Goal: Navigation & Orientation: Find specific page/section

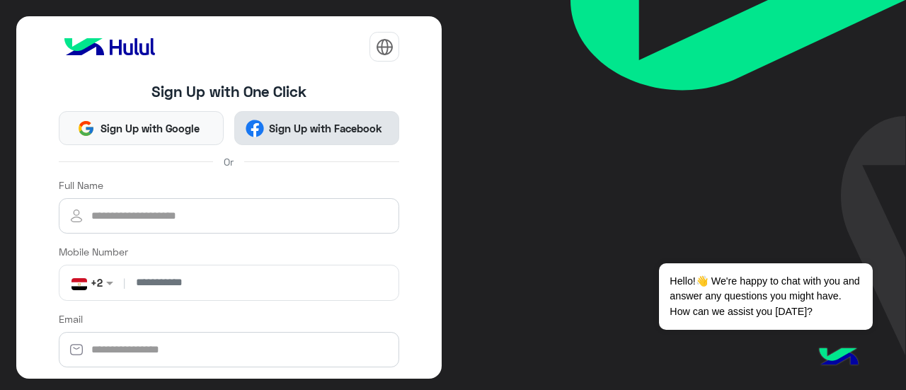
click at [291, 125] on span "Sign Up with Facebook" at bounding box center [326, 128] width 124 height 16
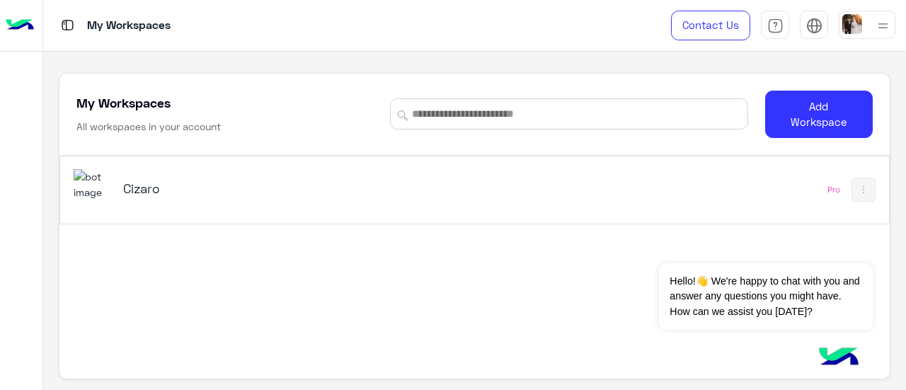
drag, startPoint x: 140, startPoint y: 183, endPoint x: 169, endPoint y: 183, distance: 29.0
click at [140, 183] on h5 "Cizaro" at bounding box center [267, 188] width 289 height 17
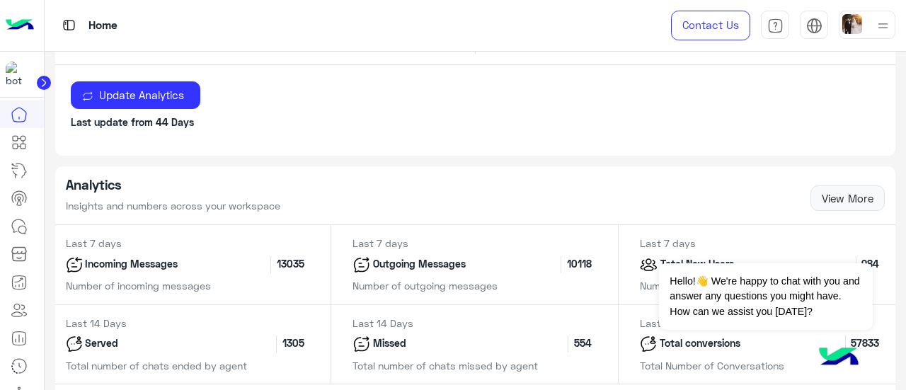
scroll to position [566, 0]
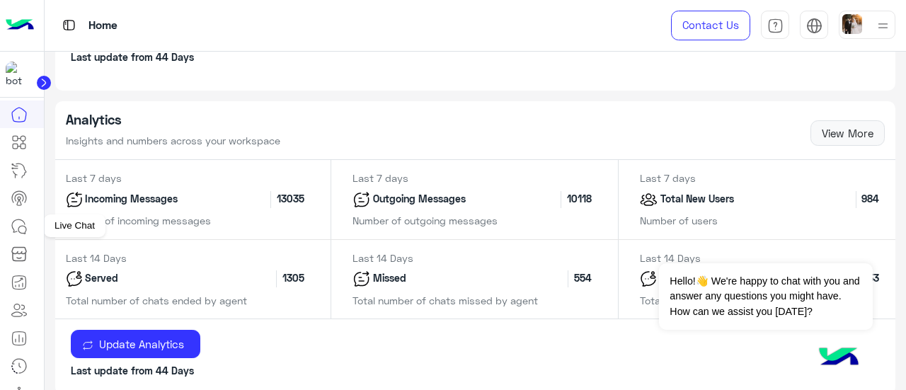
click at [21, 229] on icon at bounding box center [19, 226] width 17 height 17
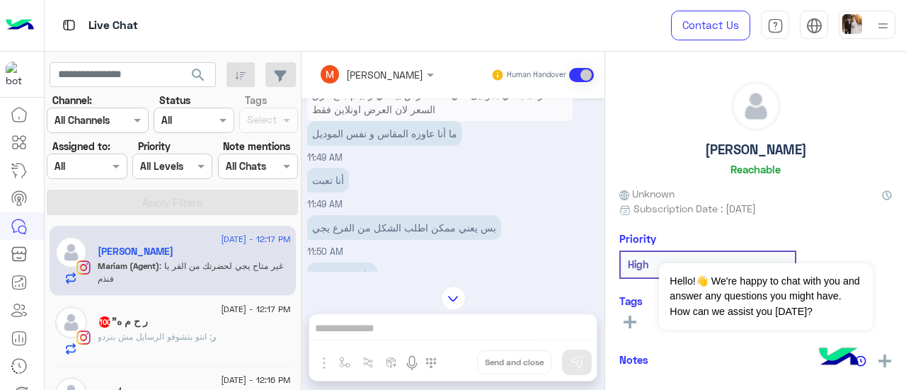
scroll to position [425, 0]
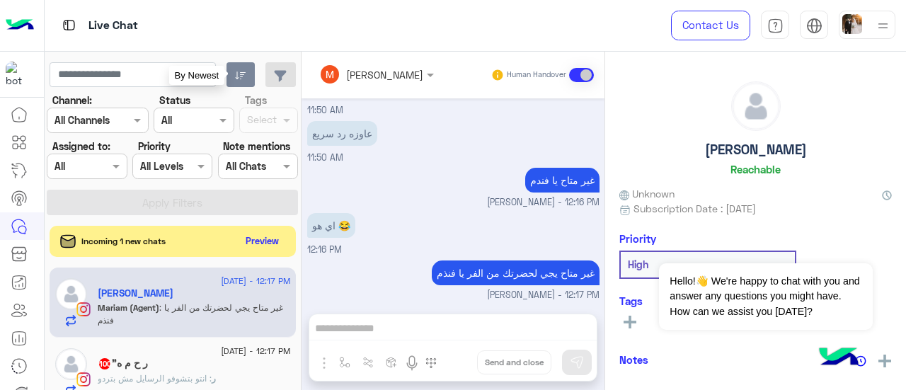
click at [237, 80] on icon "button" at bounding box center [240, 75] width 11 height 11
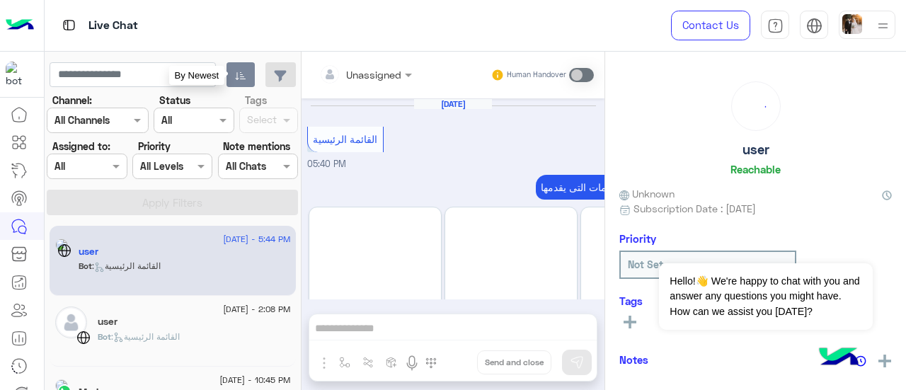
scroll to position [924, 0]
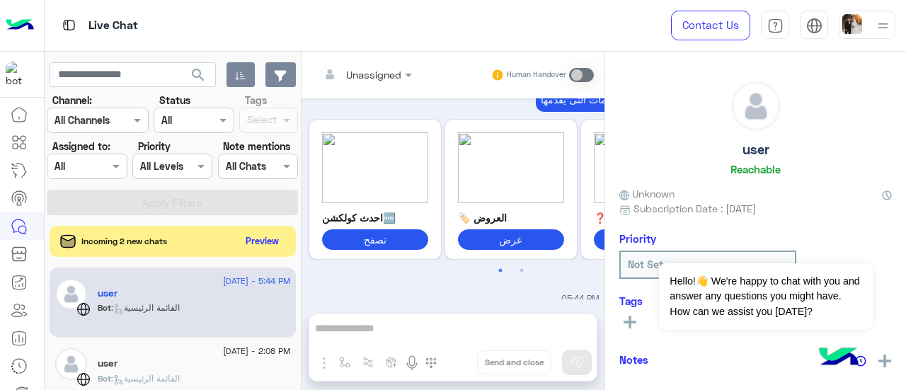
click at [289, 79] on button "button" at bounding box center [280, 74] width 30 height 25
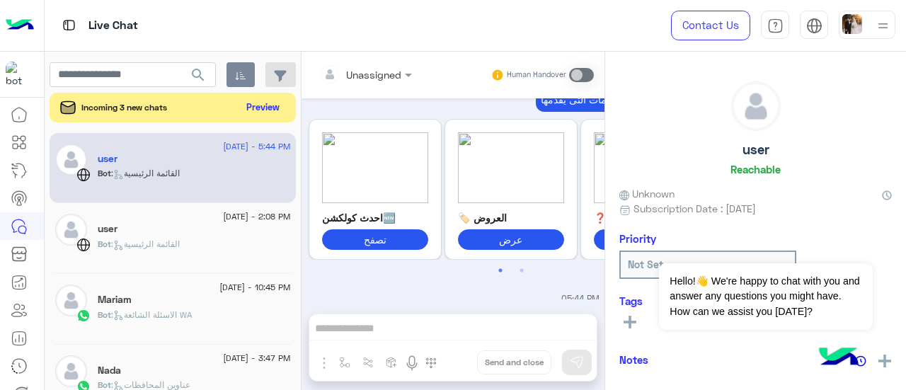
click at [270, 108] on button "Preview" at bounding box center [263, 107] width 44 height 19
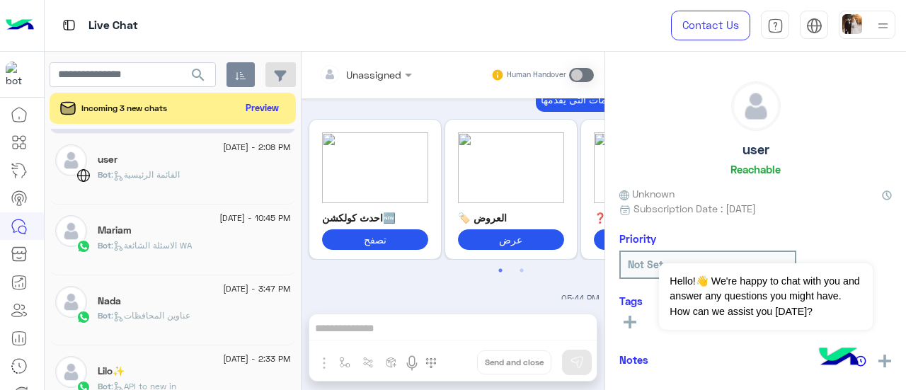
scroll to position [0, 0]
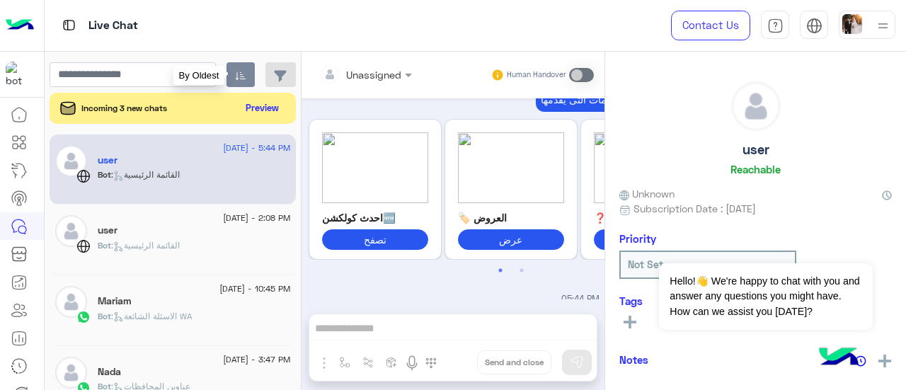
click at [242, 73] on icon "button" at bounding box center [240, 75] width 11 height 11
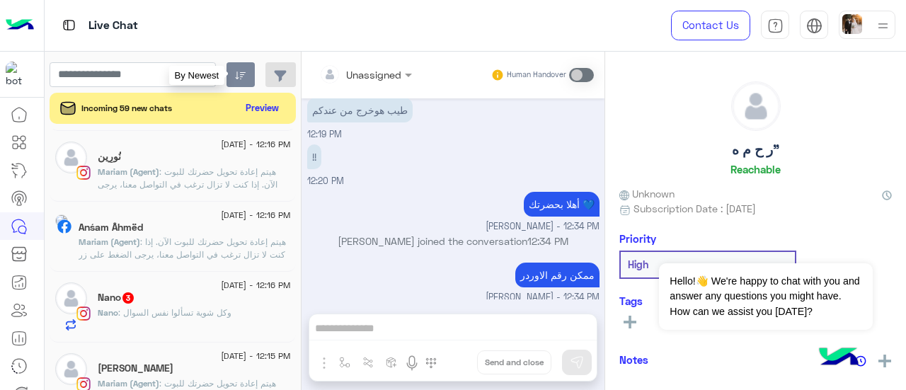
scroll to position [1062, 0]
